Goal: Information Seeking & Learning: Learn about a topic

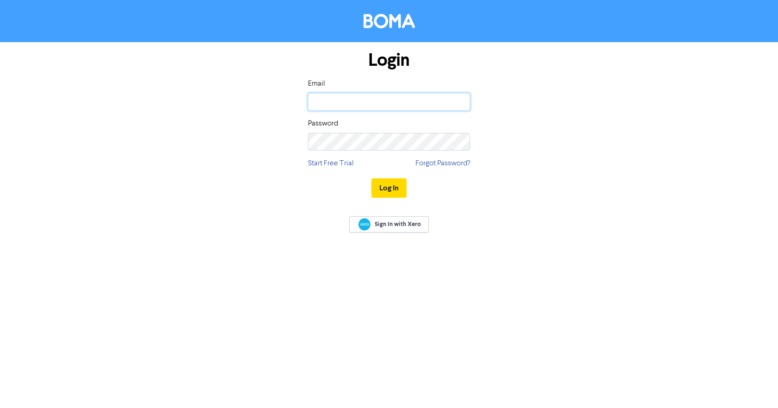
drag, startPoint x: 389, startPoint y: 101, endPoint x: 389, endPoint y: 107, distance: 5.1
click at [389, 101] on input "email" at bounding box center [389, 102] width 162 height 18
type input "[PERSON_NAME][EMAIL_ADDRESS][DOMAIN_NAME]"
click at [335, 132] on div "Password" at bounding box center [389, 134] width 162 height 32
click at [371, 178] on button "Log In" at bounding box center [388, 187] width 35 height 19
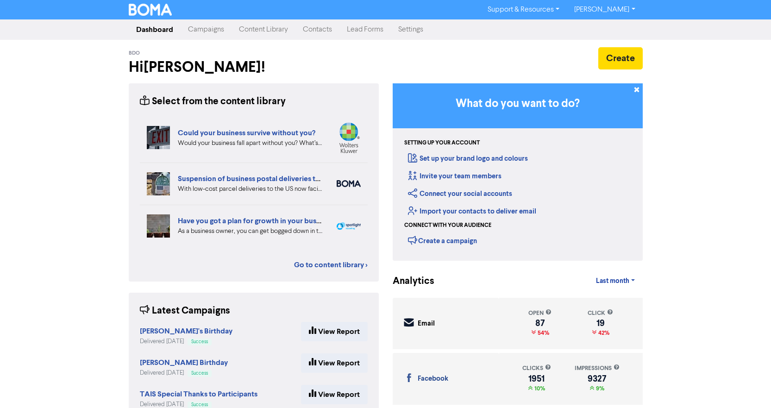
click at [197, 29] on link "Campaigns" at bounding box center [206, 29] width 51 height 19
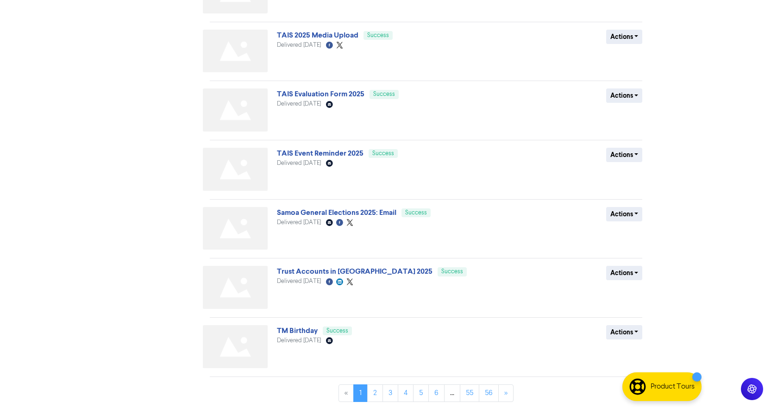
scroll to position [284, 0]
click at [434, 392] on link "6" at bounding box center [436, 392] width 16 height 18
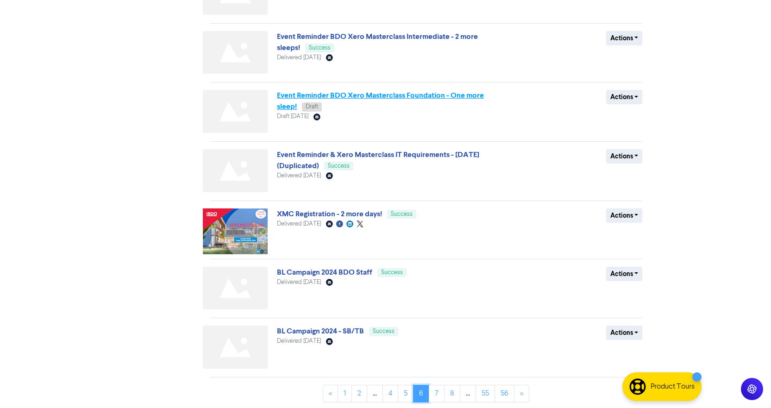
scroll to position [283, 0]
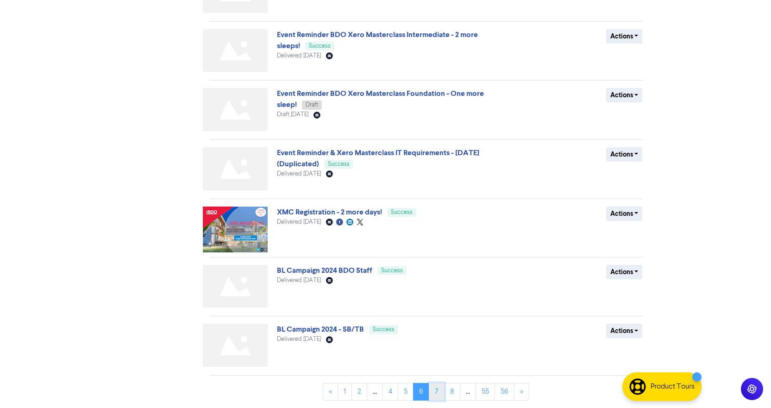
click at [441, 393] on link "7" at bounding box center [437, 392] width 16 height 18
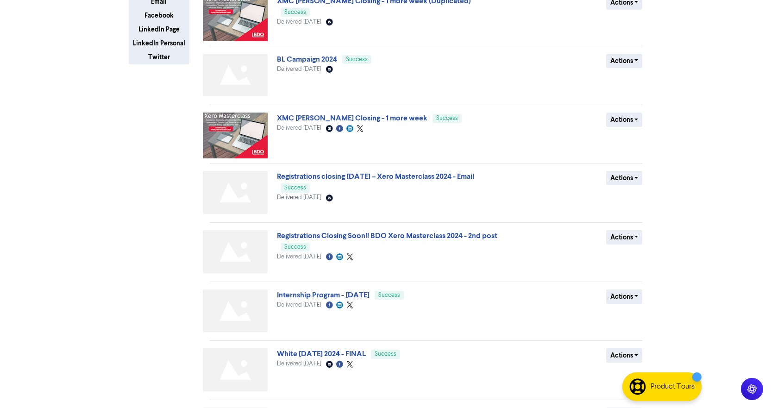
scroll to position [282, 0]
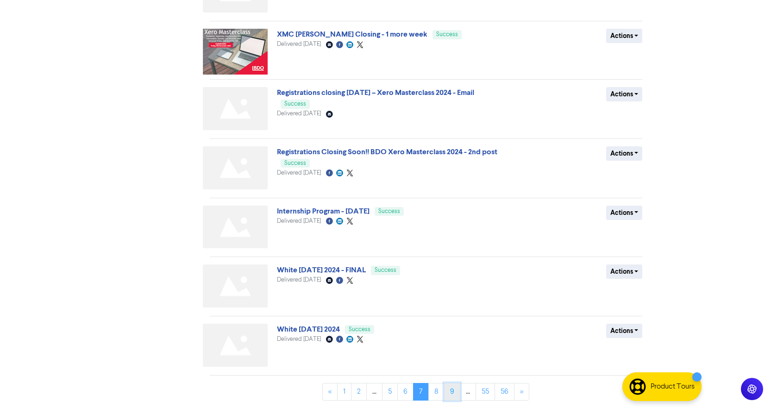
click at [449, 392] on link "9" at bounding box center [452, 392] width 16 height 18
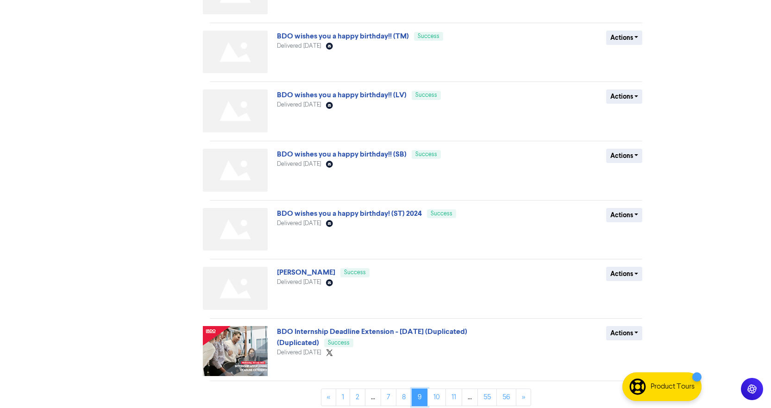
scroll to position [288, 0]
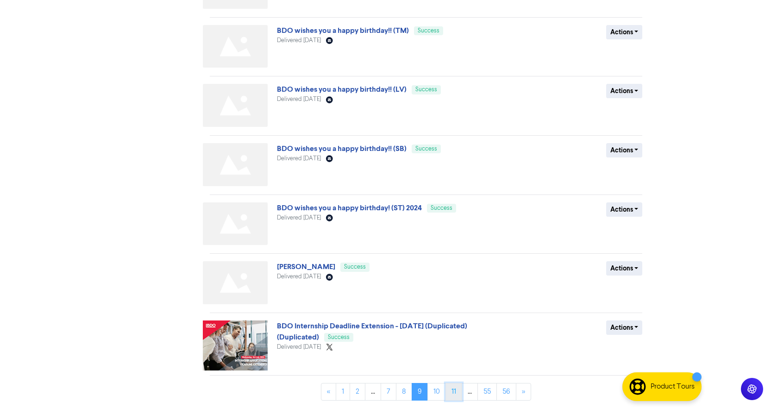
click at [455, 390] on link "11" at bounding box center [454, 392] width 17 height 18
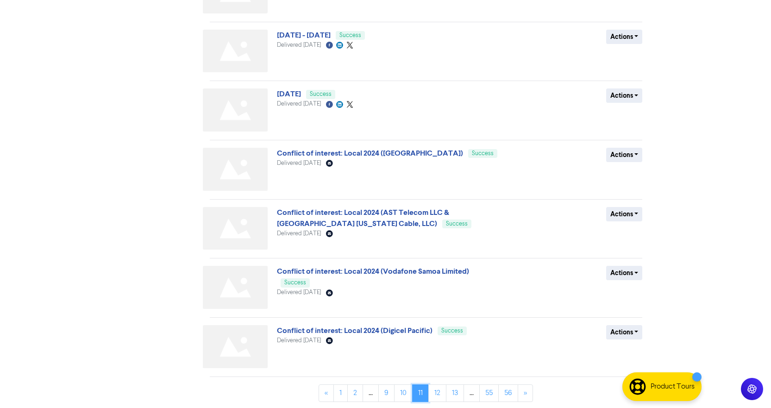
scroll to position [284, 0]
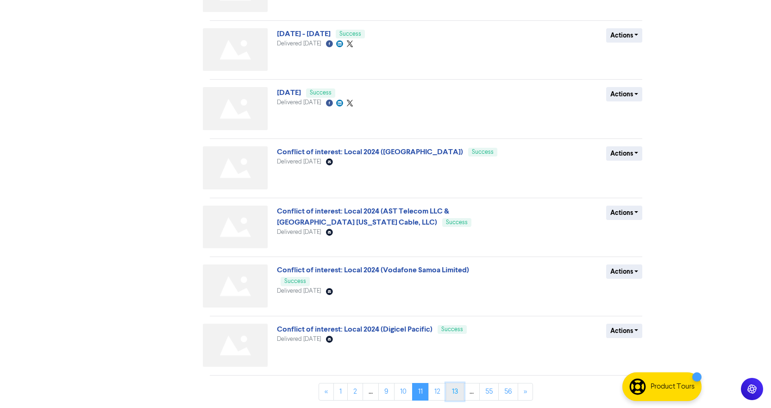
click at [457, 393] on link "13" at bounding box center [455, 392] width 18 height 18
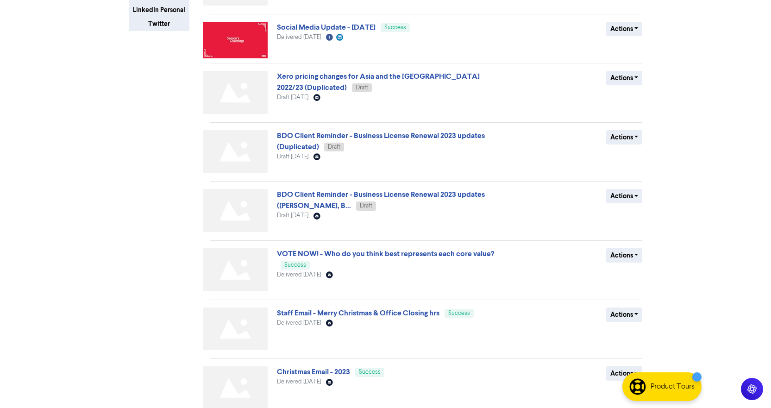
scroll to position [274, 0]
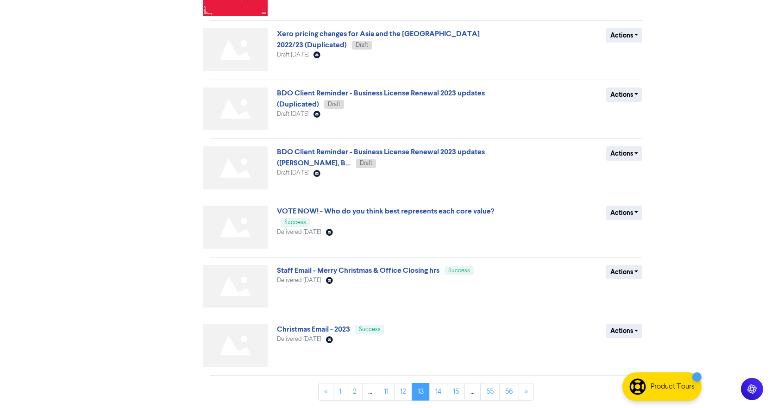
click at [463, 389] on link "15" at bounding box center [456, 392] width 18 height 18
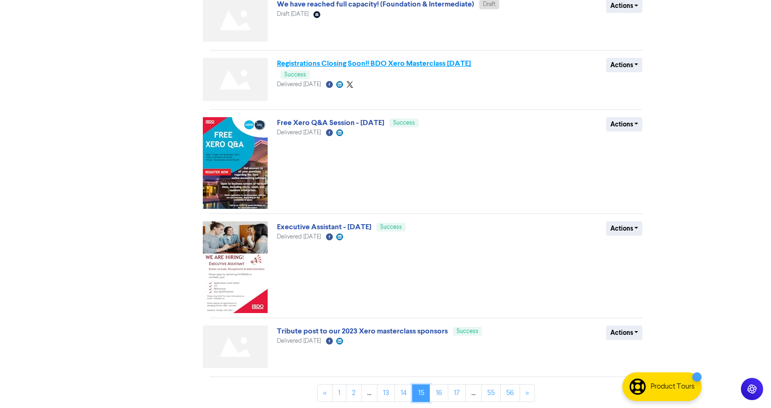
scroll to position [374, 0]
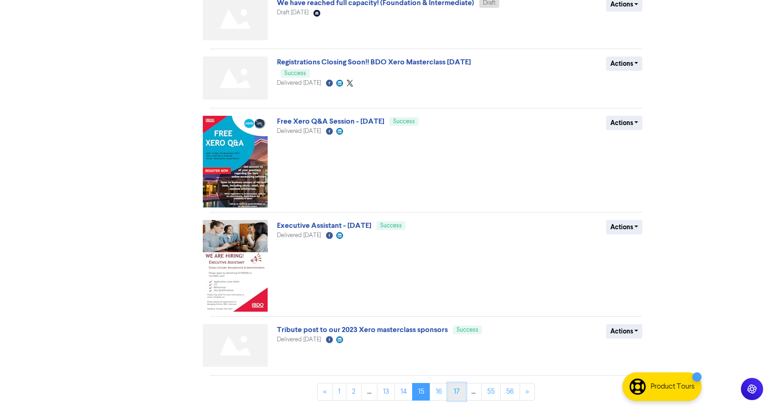
click at [457, 391] on link "17" at bounding box center [457, 392] width 18 height 18
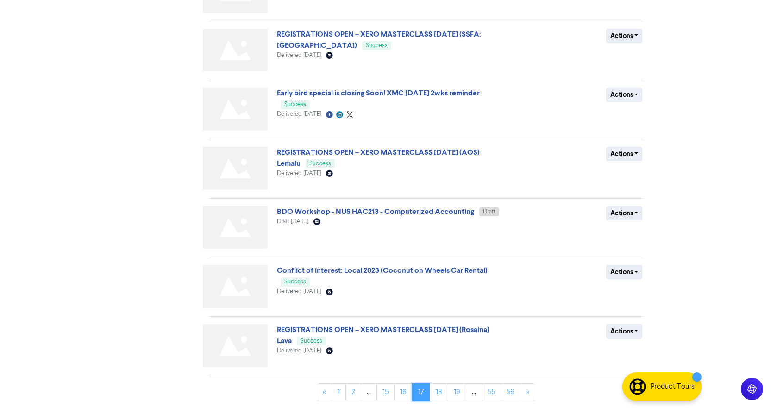
scroll to position [284, 0]
click at [437, 392] on link "18" at bounding box center [439, 392] width 19 height 18
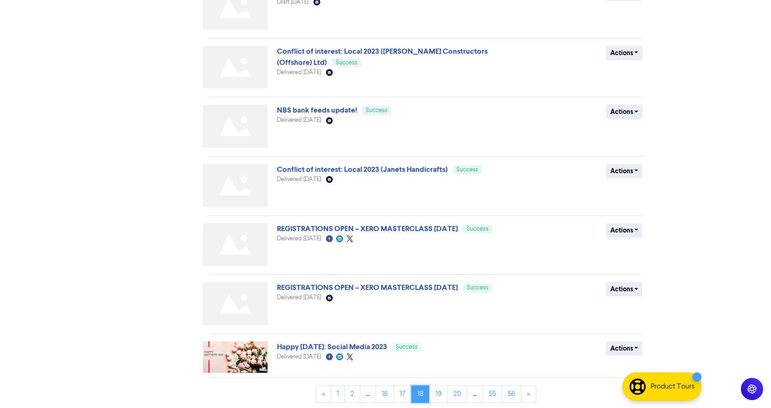
scroll to position [269, 0]
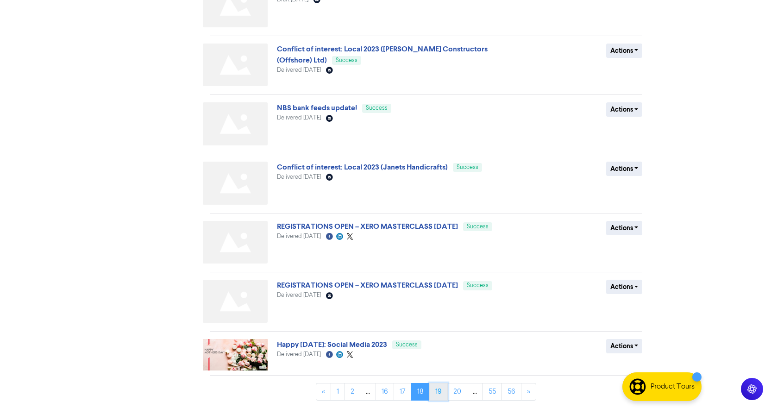
click at [440, 393] on link "19" at bounding box center [438, 392] width 19 height 18
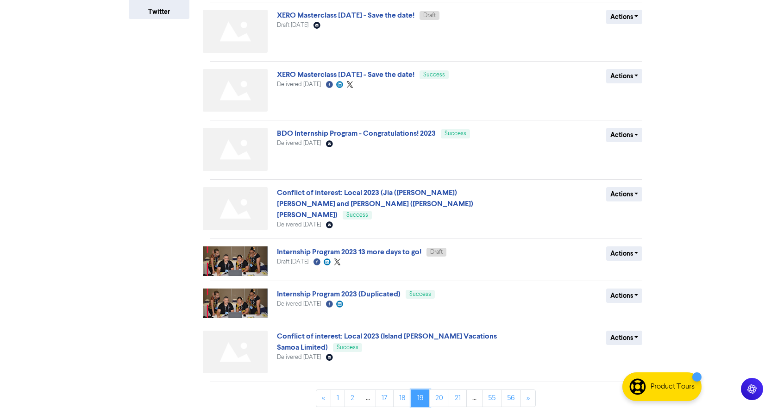
scroll to position [250, 0]
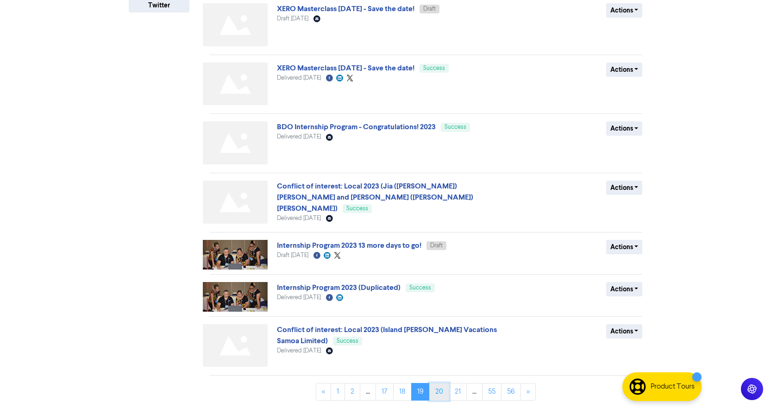
click at [441, 395] on link "20" at bounding box center [439, 392] width 20 height 18
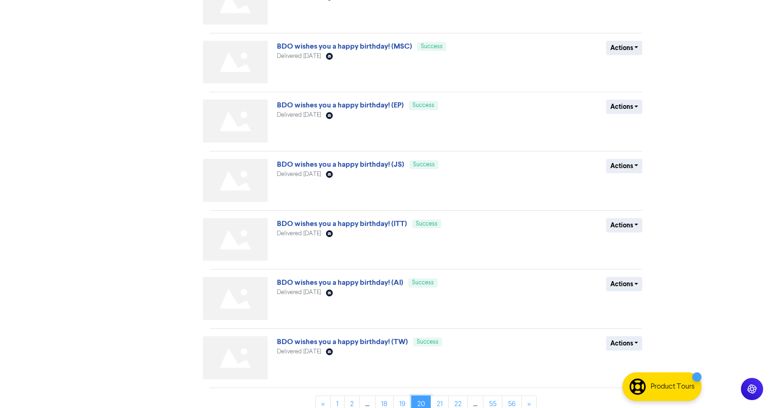
scroll to position [284, 0]
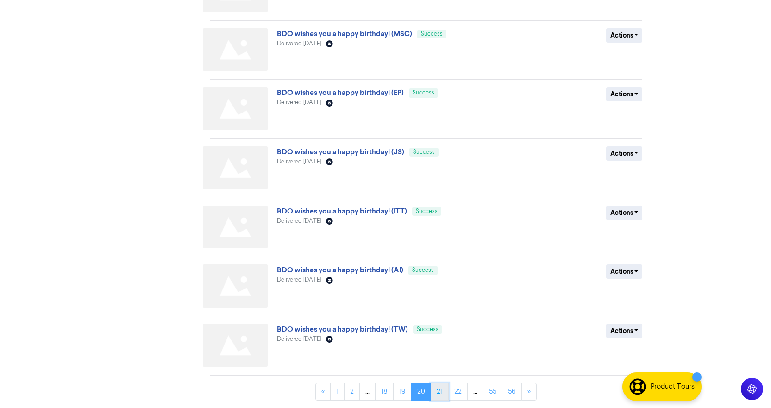
click at [444, 393] on link "21" at bounding box center [440, 392] width 18 height 18
click at [441, 398] on link "22" at bounding box center [439, 392] width 19 height 18
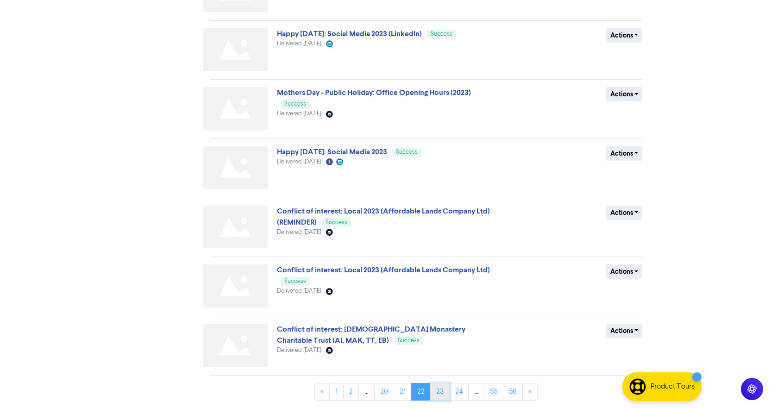
click at [433, 394] on link "23" at bounding box center [439, 392] width 19 height 18
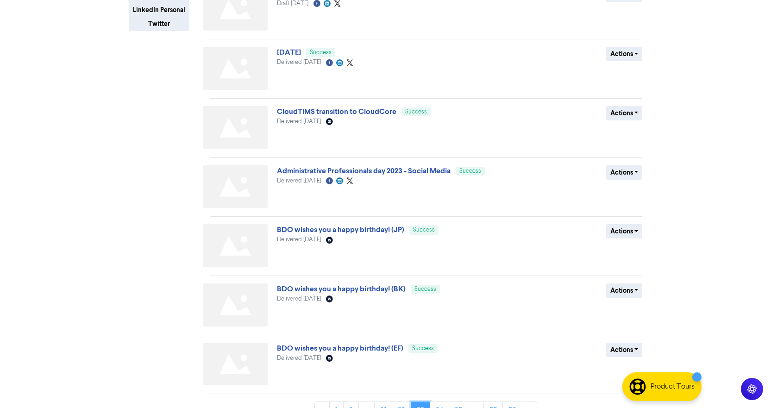
scroll to position [250, 0]
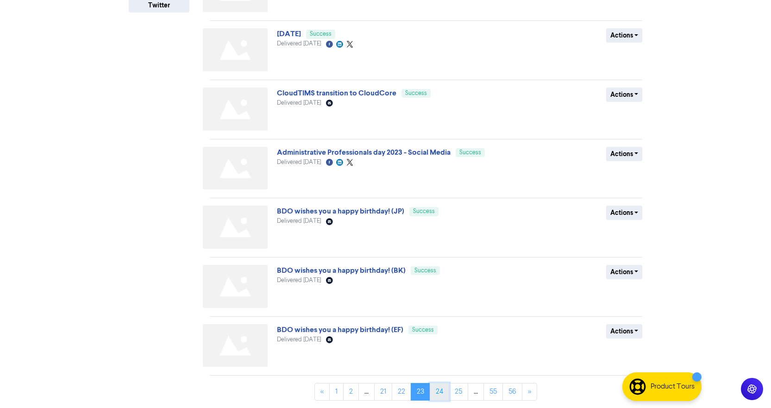
click at [441, 395] on link "24" at bounding box center [439, 392] width 19 height 18
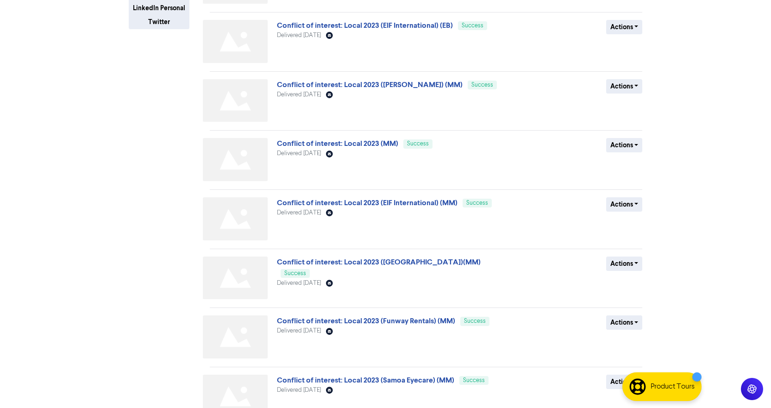
scroll to position [284, 0]
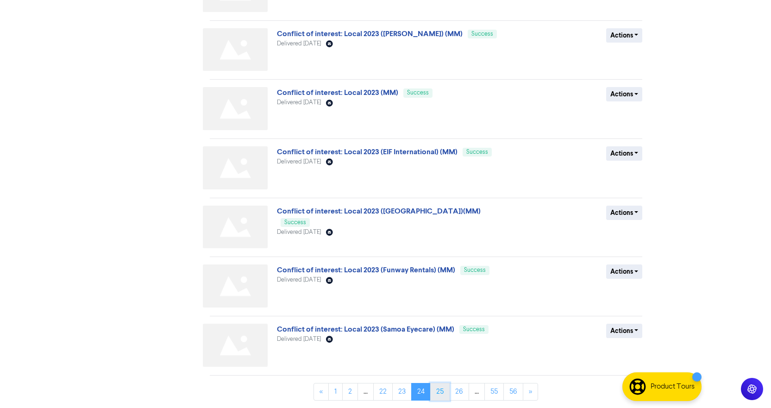
click at [435, 391] on link "25" at bounding box center [439, 392] width 19 height 18
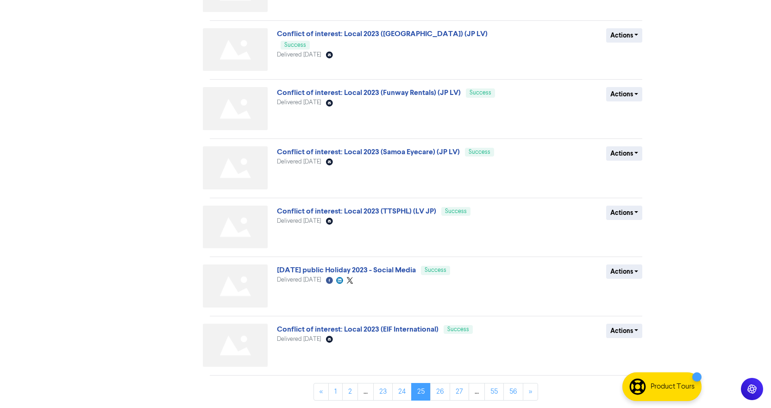
click at [443, 401] on div "« 1 2 ... 23 24 25 26 27 ... 55 56 »" at bounding box center [426, 395] width 433 height 25
click at [442, 394] on link "26" at bounding box center [440, 392] width 20 height 18
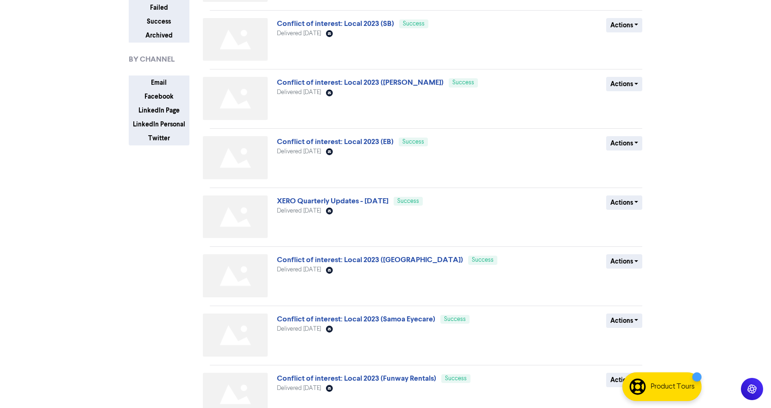
scroll to position [139, 0]
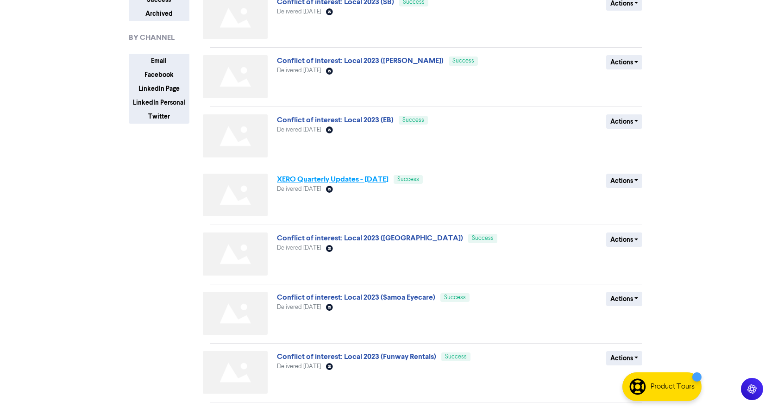
click at [353, 179] on link "XERO Quarterly Updates - [DATE]" at bounding box center [333, 179] width 112 height 9
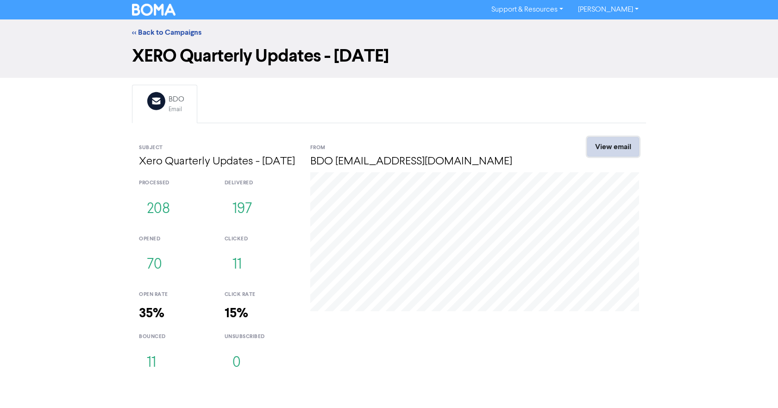
click at [605, 148] on link "View email" at bounding box center [613, 146] width 52 height 19
click at [179, 35] on link "<< Back to Campaigns" at bounding box center [166, 32] width 69 height 9
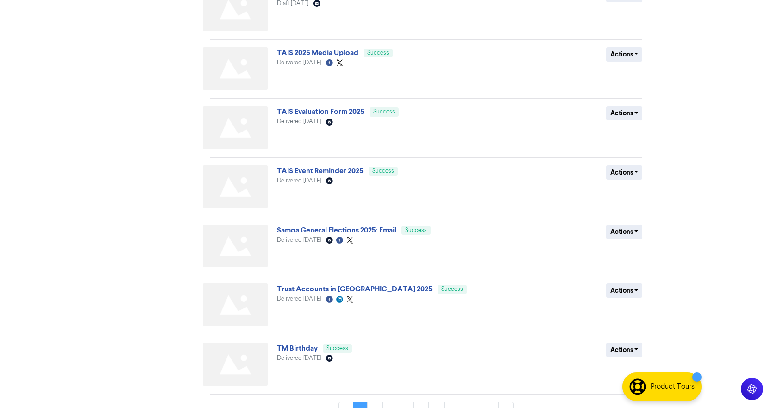
scroll to position [284, 0]
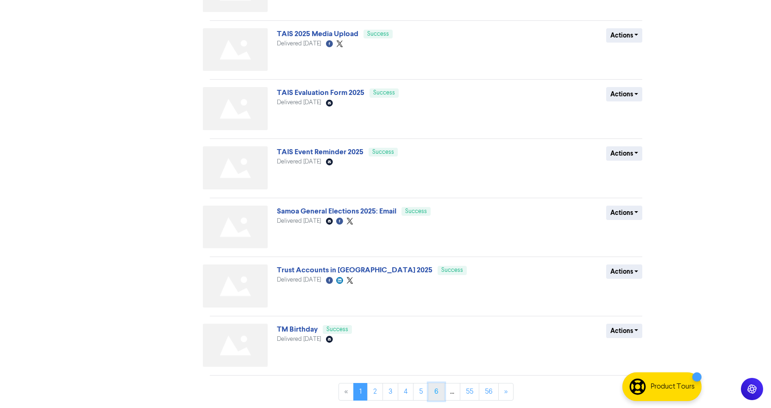
click at [439, 395] on link "6" at bounding box center [436, 392] width 16 height 18
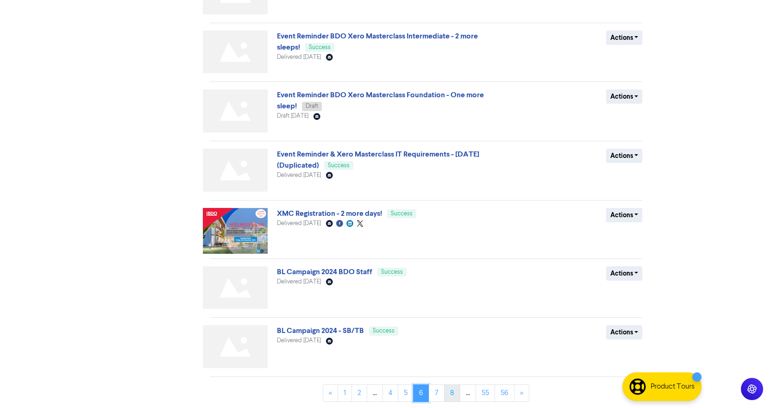
scroll to position [283, 0]
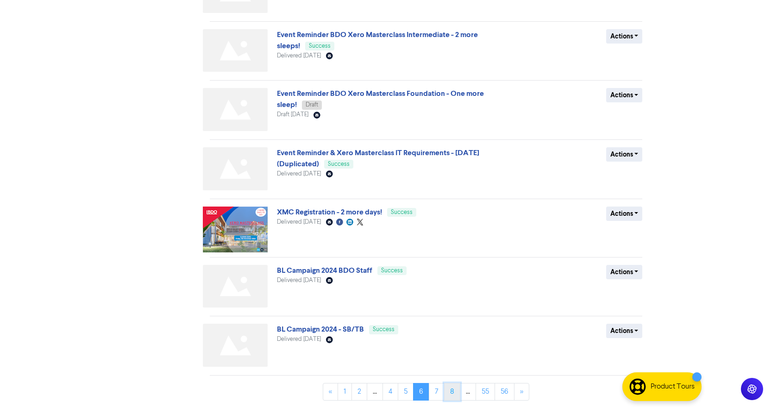
click at [453, 393] on link "8" at bounding box center [452, 392] width 16 height 18
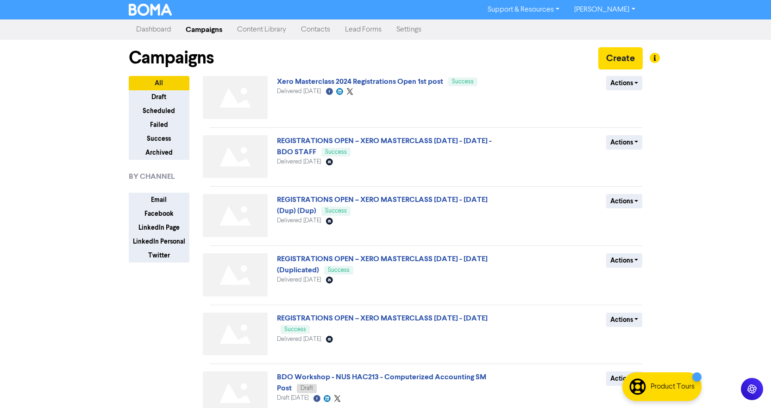
scroll to position [284, 0]
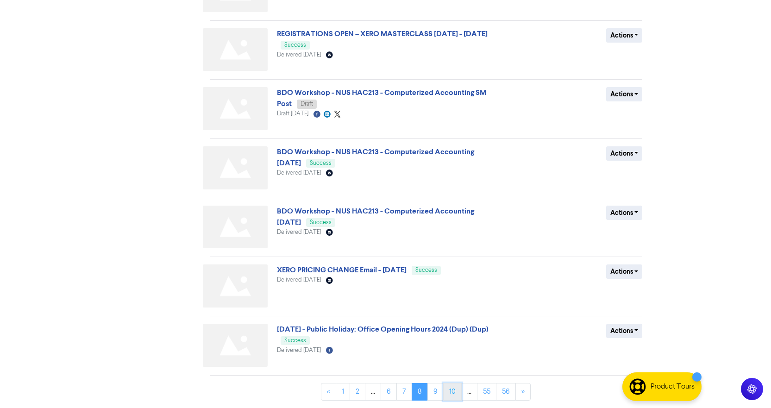
click at [456, 398] on link "10" at bounding box center [452, 392] width 19 height 18
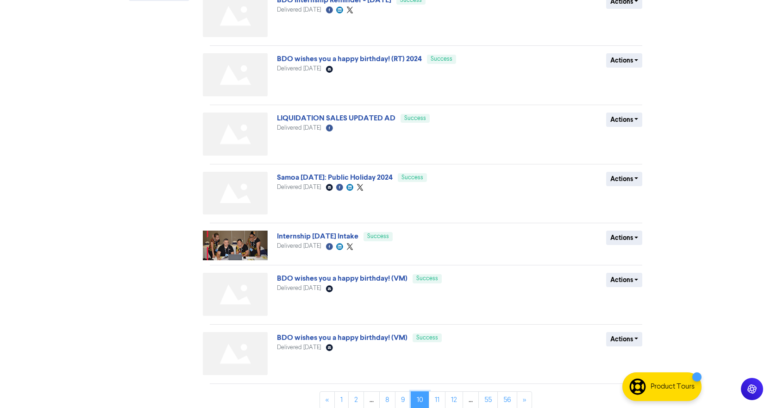
scroll to position [270, 0]
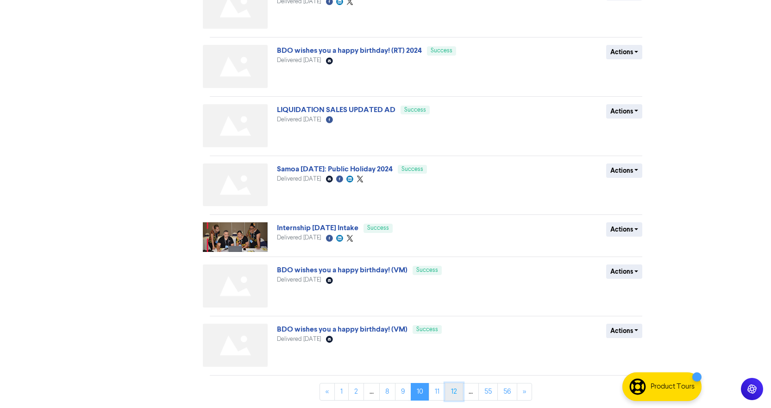
click at [454, 393] on link "12" at bounding box center [454, 392] width 18 height 18
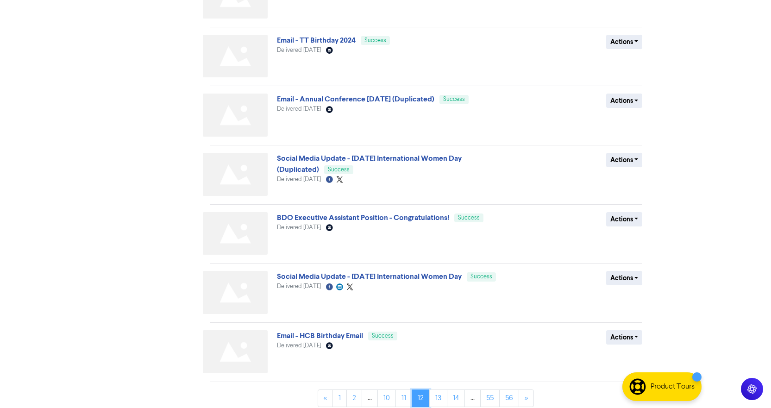
scroll to position [284, 0]
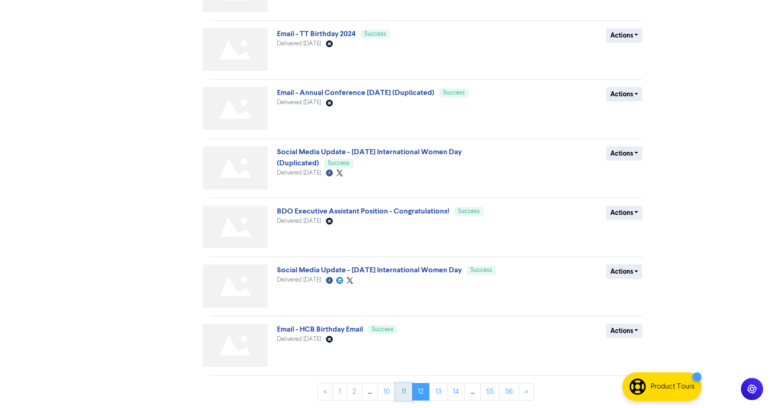
click at [404, 389] on link "11" at bounding box center [403, 392] width 17 height 18
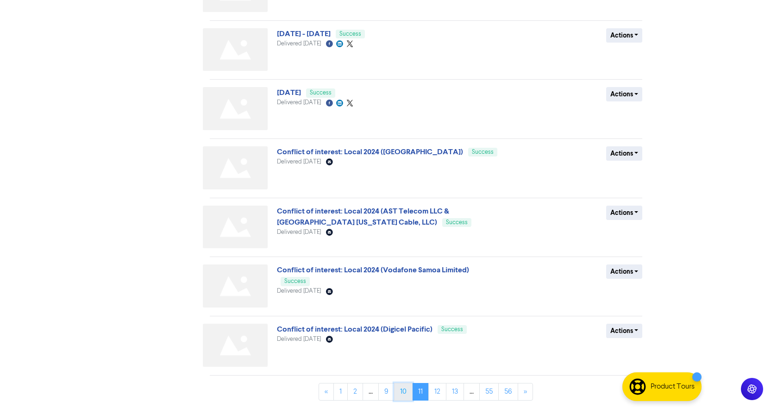
click at [398, 391] on link "10" at bounding box center [403, 392] width 19 height 18
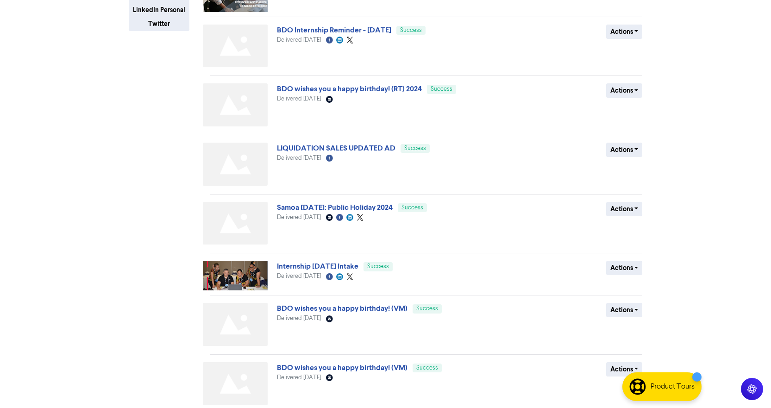
scroll to position [270, 0]
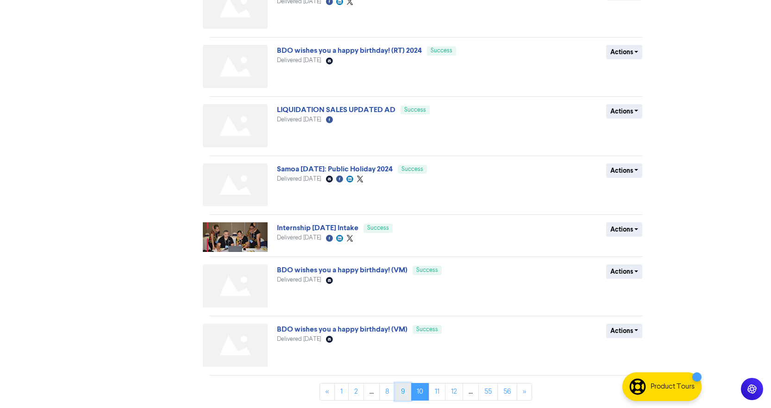
click at [399, 392] on link "9" at bounding box center [403, 392] width 16 height 18
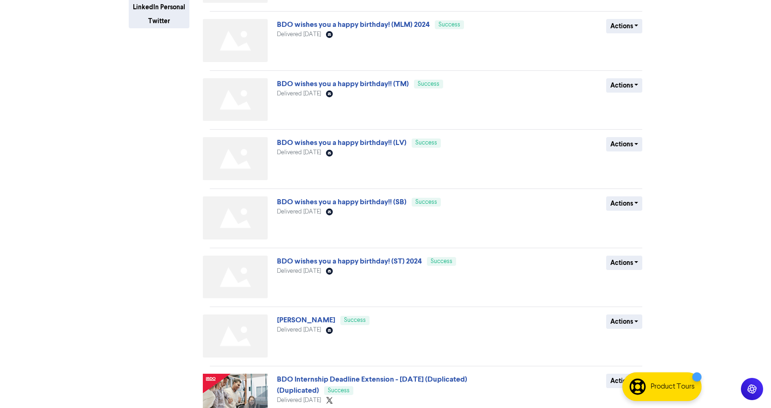
scroll to position [288, 0]
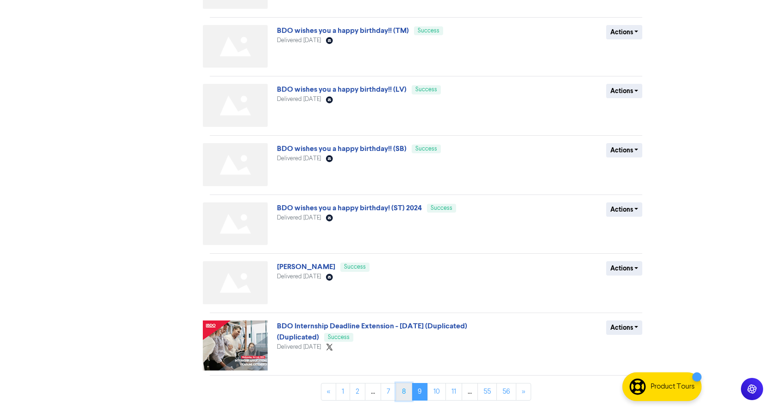
click at [408, 395] on link "8" at bounding box center [404, 392] width 16 height 18
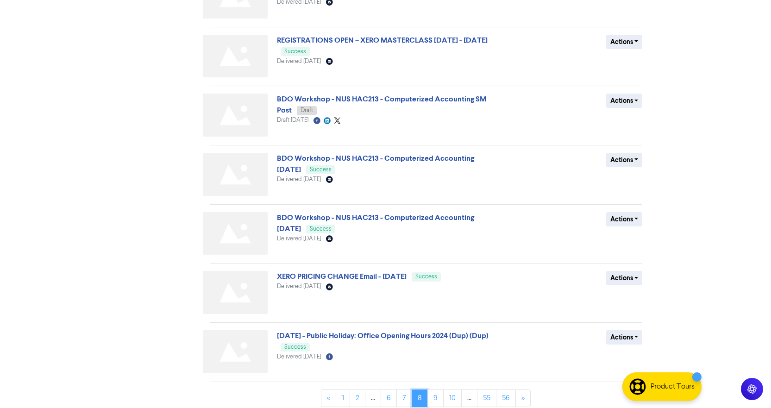
scroll to position [284, 0]
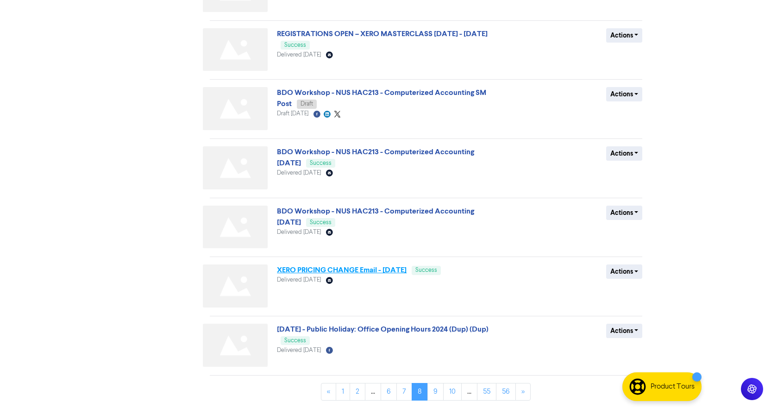
click at [336, 268] on link "XERO PRICING CHANGE Email - [DATE]" at bounding box center [342, 269] width 130 height 9
